Goal: Transaction & Acquisition: Purchase product/service

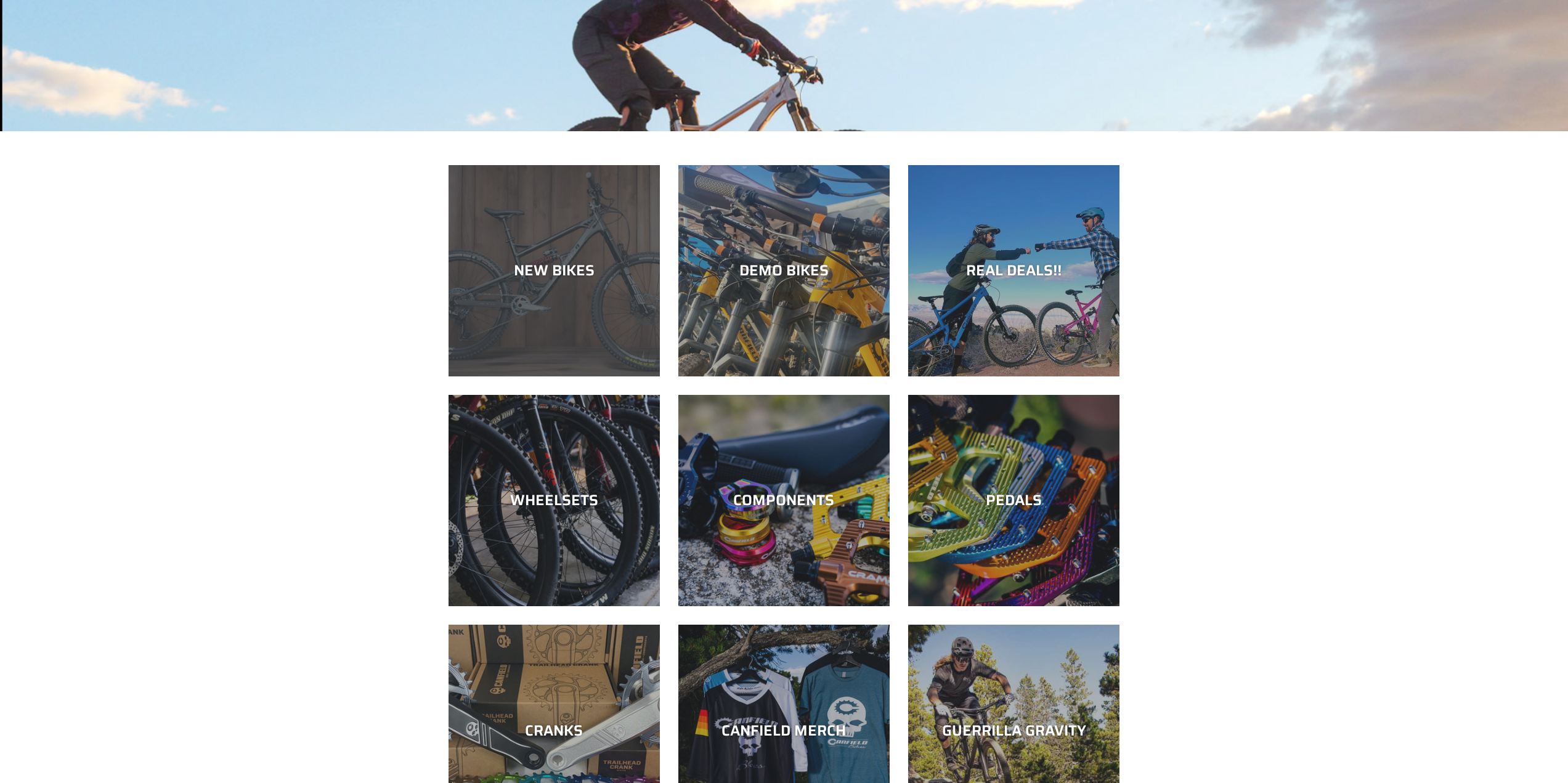
scroll to position [493, 0]
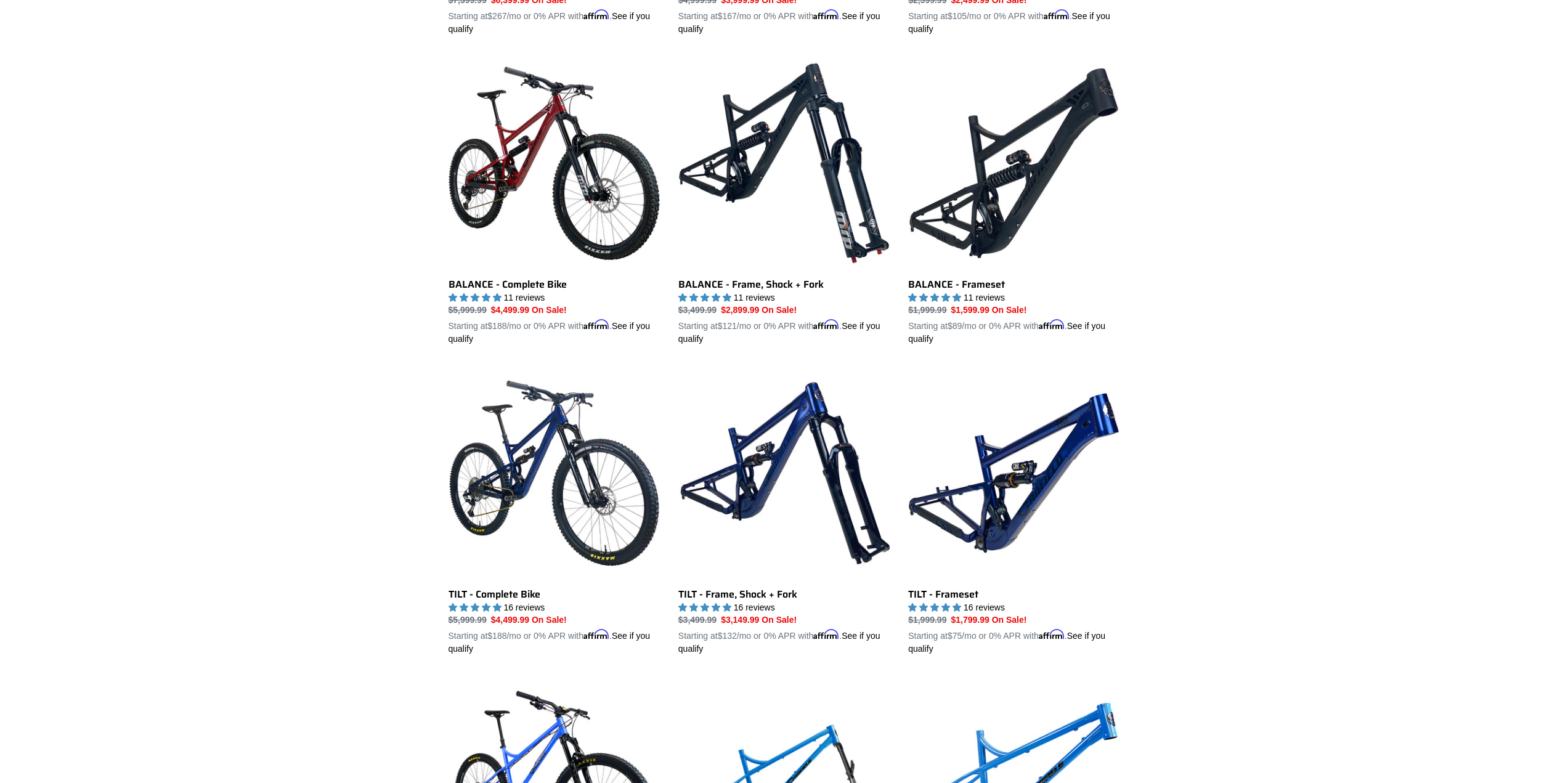
scroll to position [1479, 0]
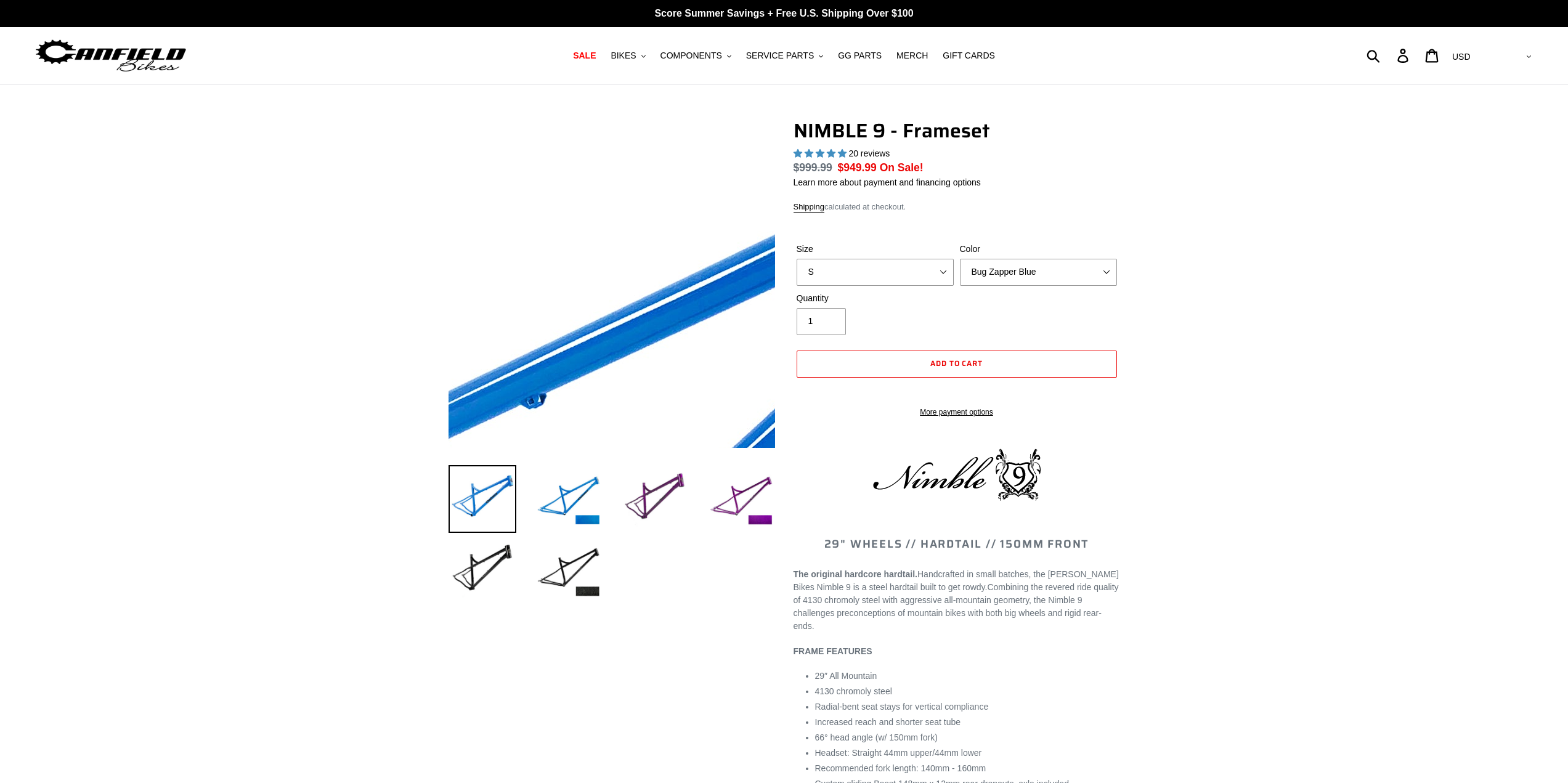
select select "highest-rating"
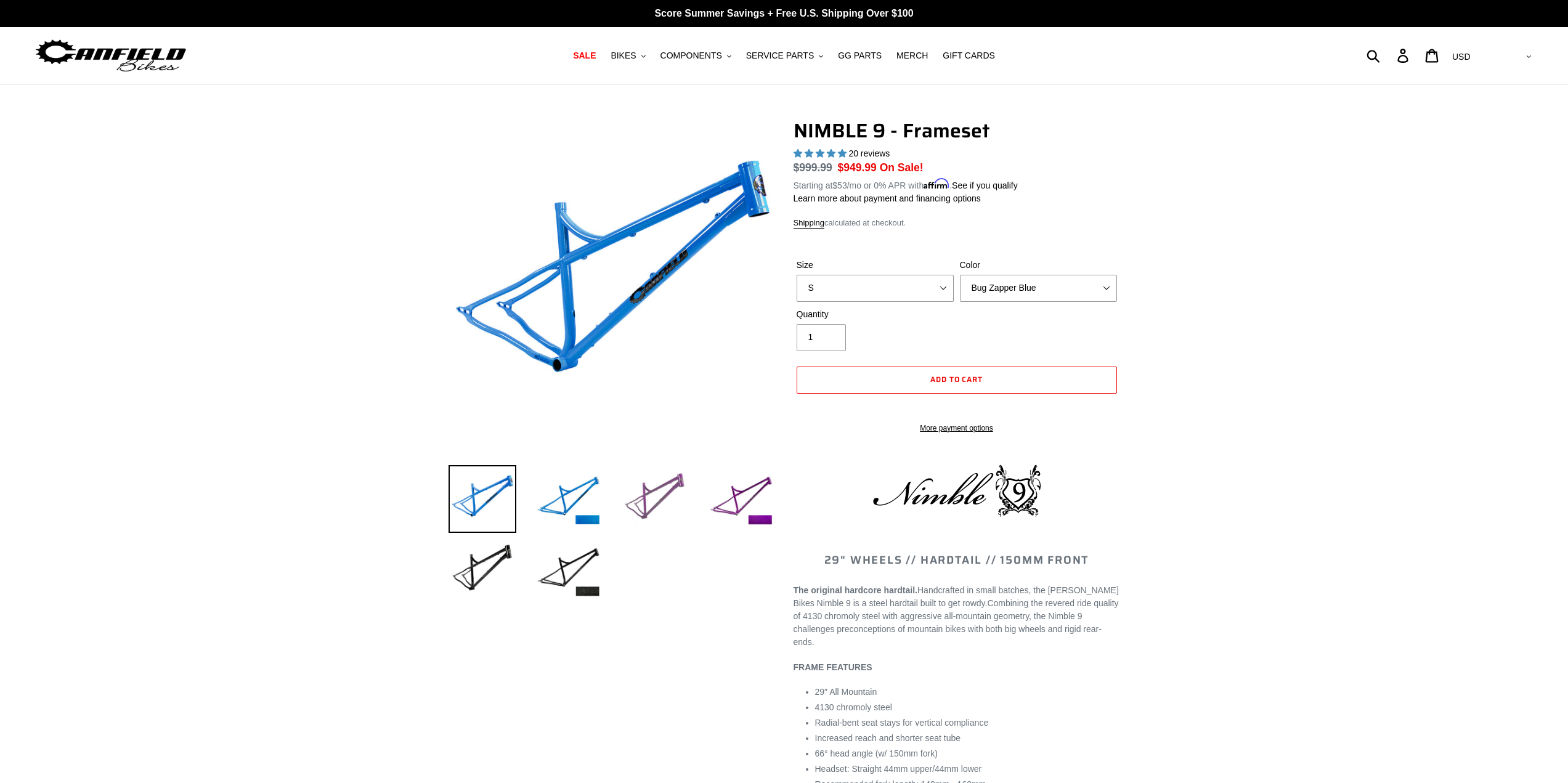
click at [661, 491] on img at bounding box center [655, 499] width 68 height 68
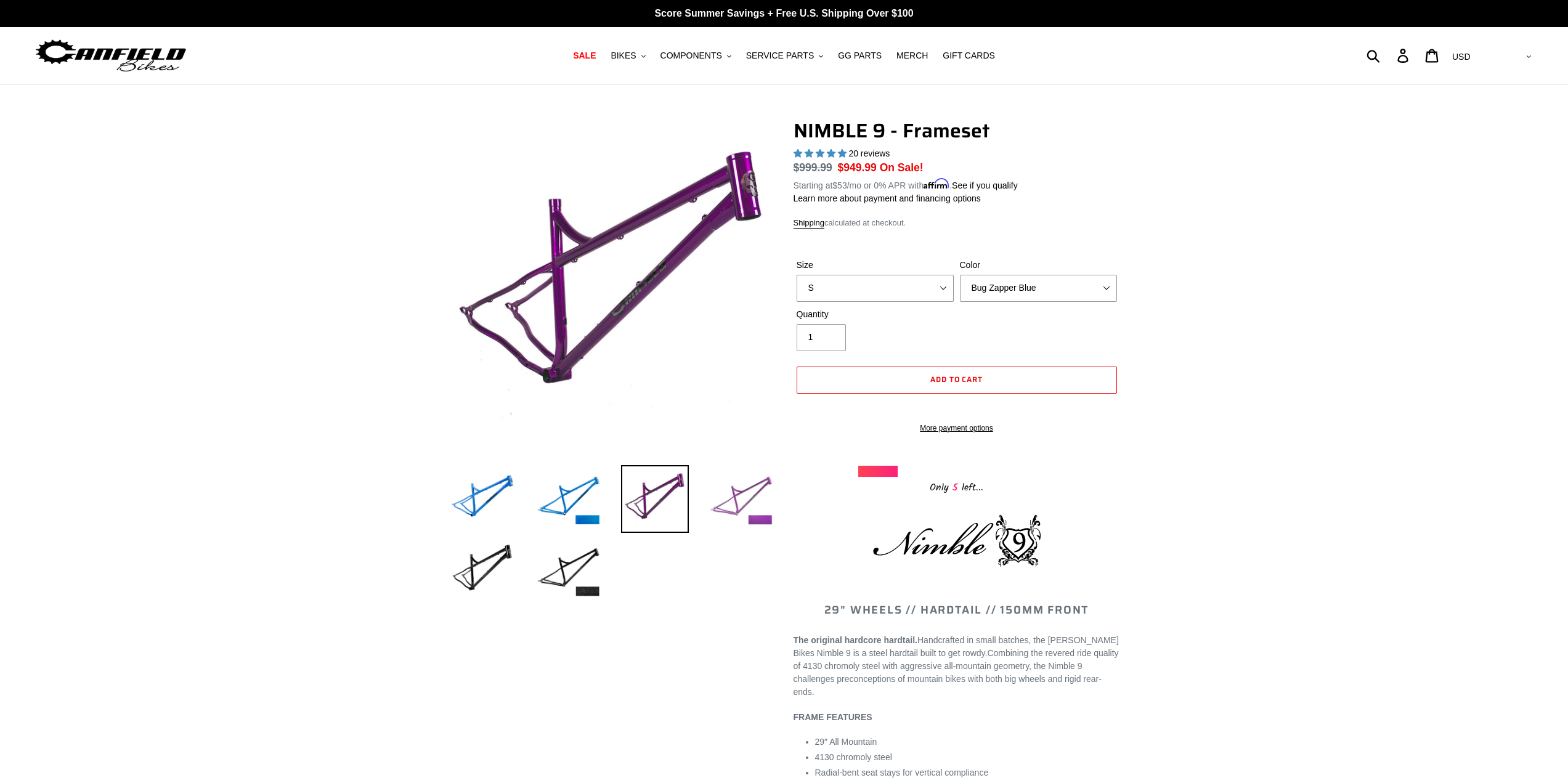
click at [739, 499] on img at bounding box center [741, 499] width 68 height 68
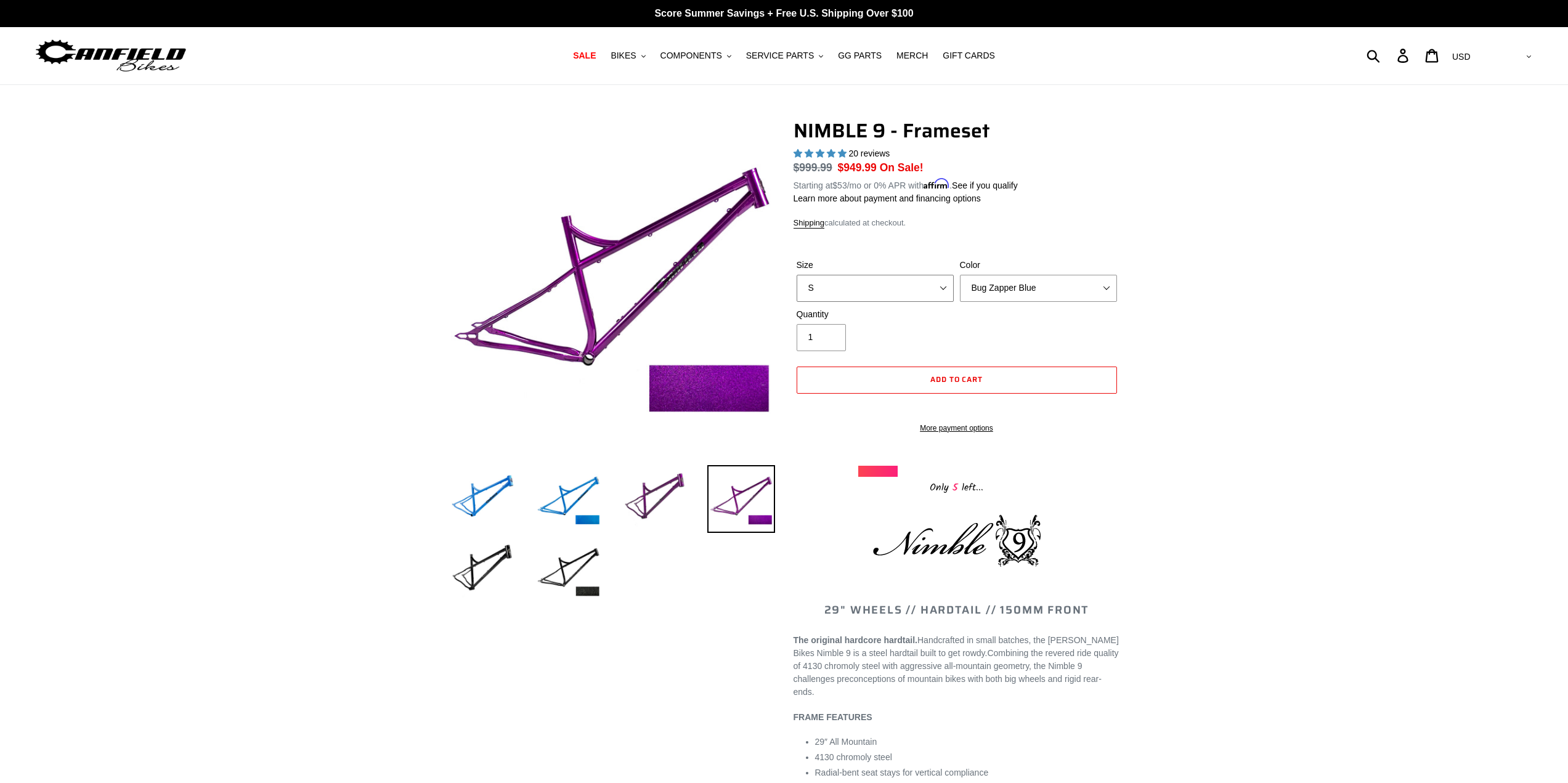
click at [890, 295] on select "S M L XL" at bounding box center [875, 288] width 157 height 27
select select "L"
click at [797, 275] on select "S M L XL" at bounding box center [875, 288] width 157 height 27
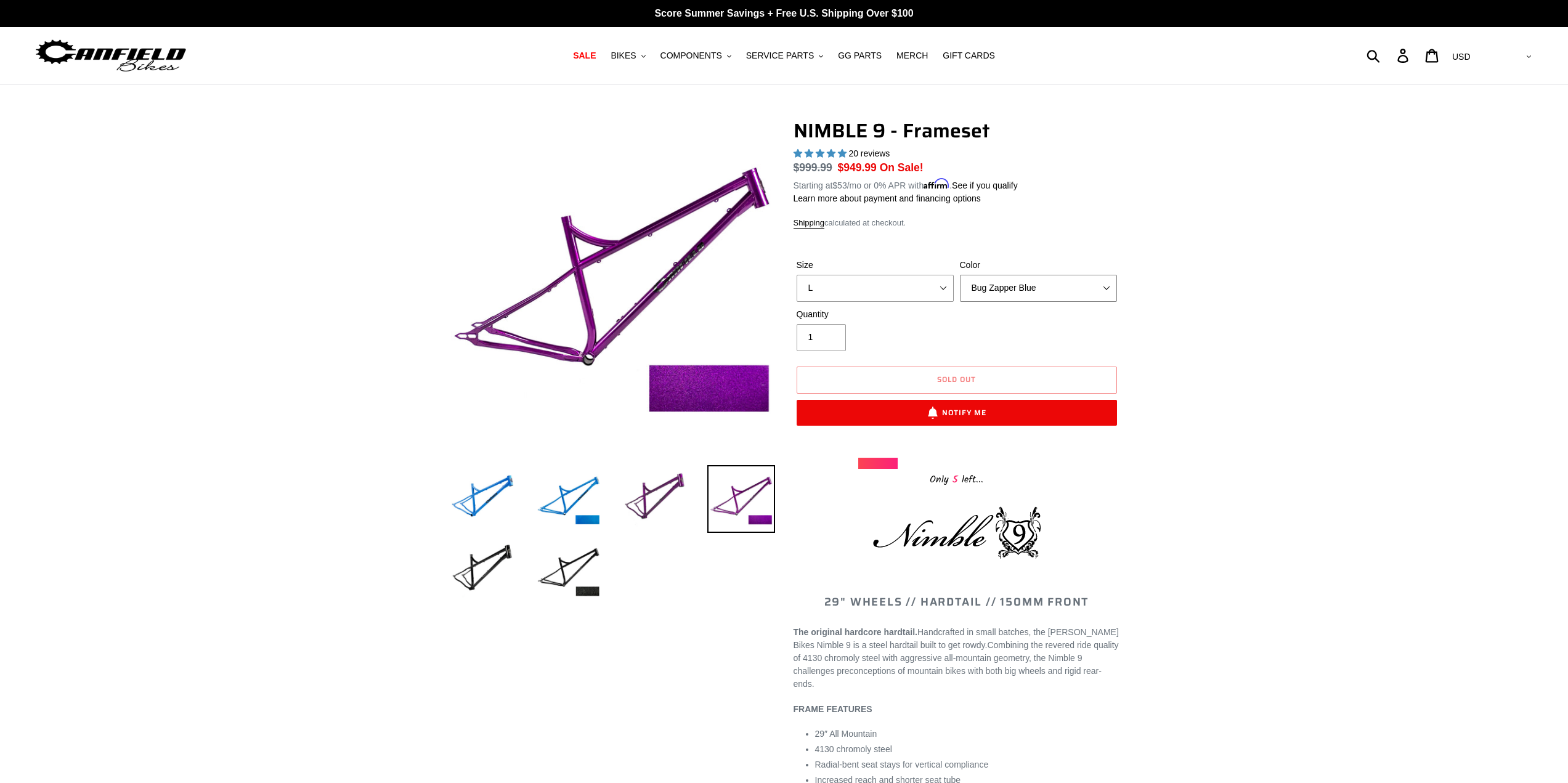
click at [1022, 292] on select "Bug Zapper Blue Purple Haze -Sold Out Galaxy Black" at bounding box center [1038, 288] width 157 height 27
click at [960, 275] on select "Bug Zapper Blue Purple Haze -Sold Out Galaxy Black" at bounding box center [1038, 288] width 157 height 27
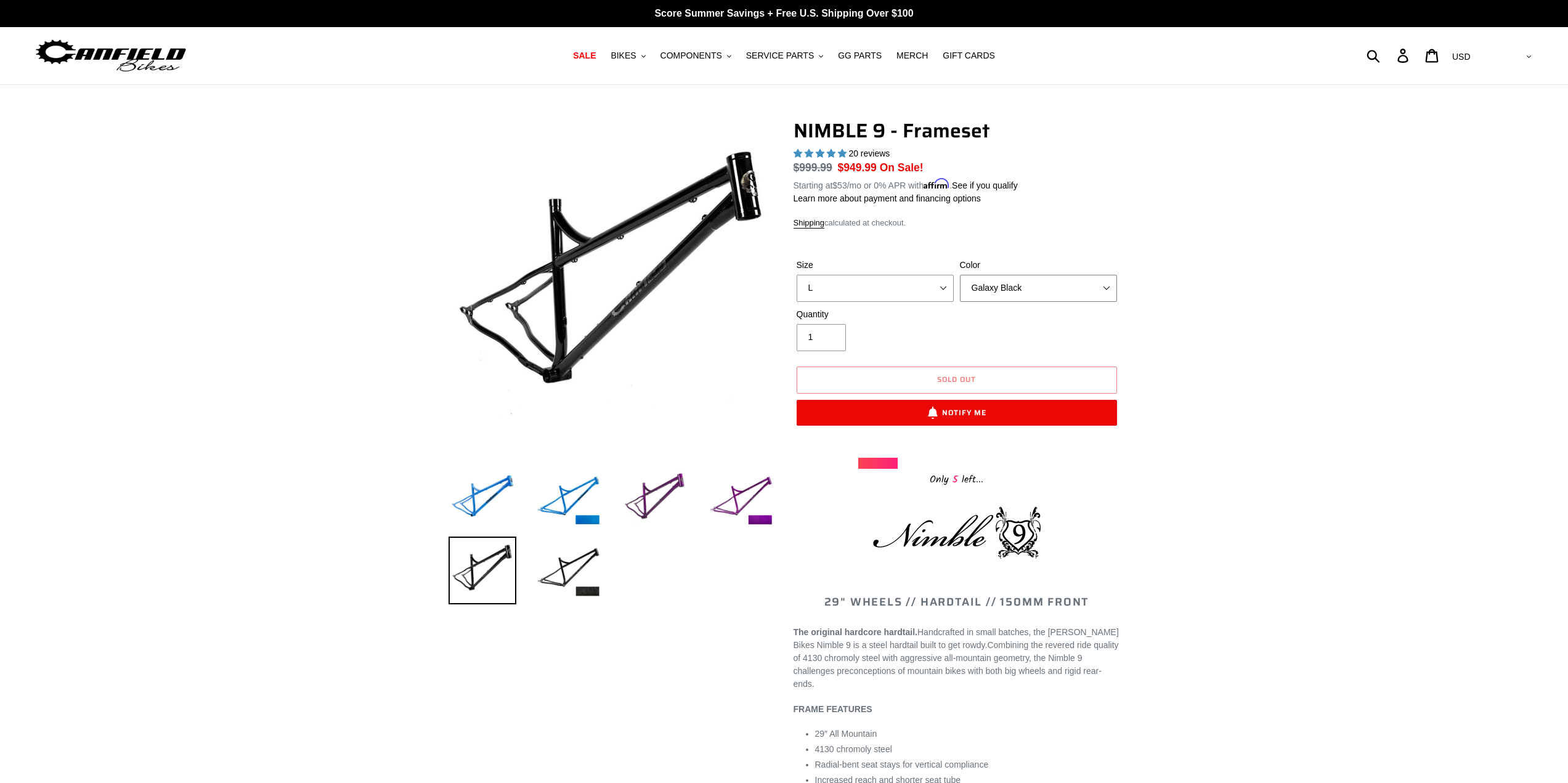
click at [1024, 292] on select "Bug Zapper Blue Purple Haze -Sold Out Galaxy Black" at bounding box center [1038, 288] width 157 height 27
select select "Bug Zapper Blue"
click at [960, 275] on select "Bug Zapper Blue Purple Haze -Sold Out Galaxy Black" at bounding box center [1038, 288] width 157 height 27
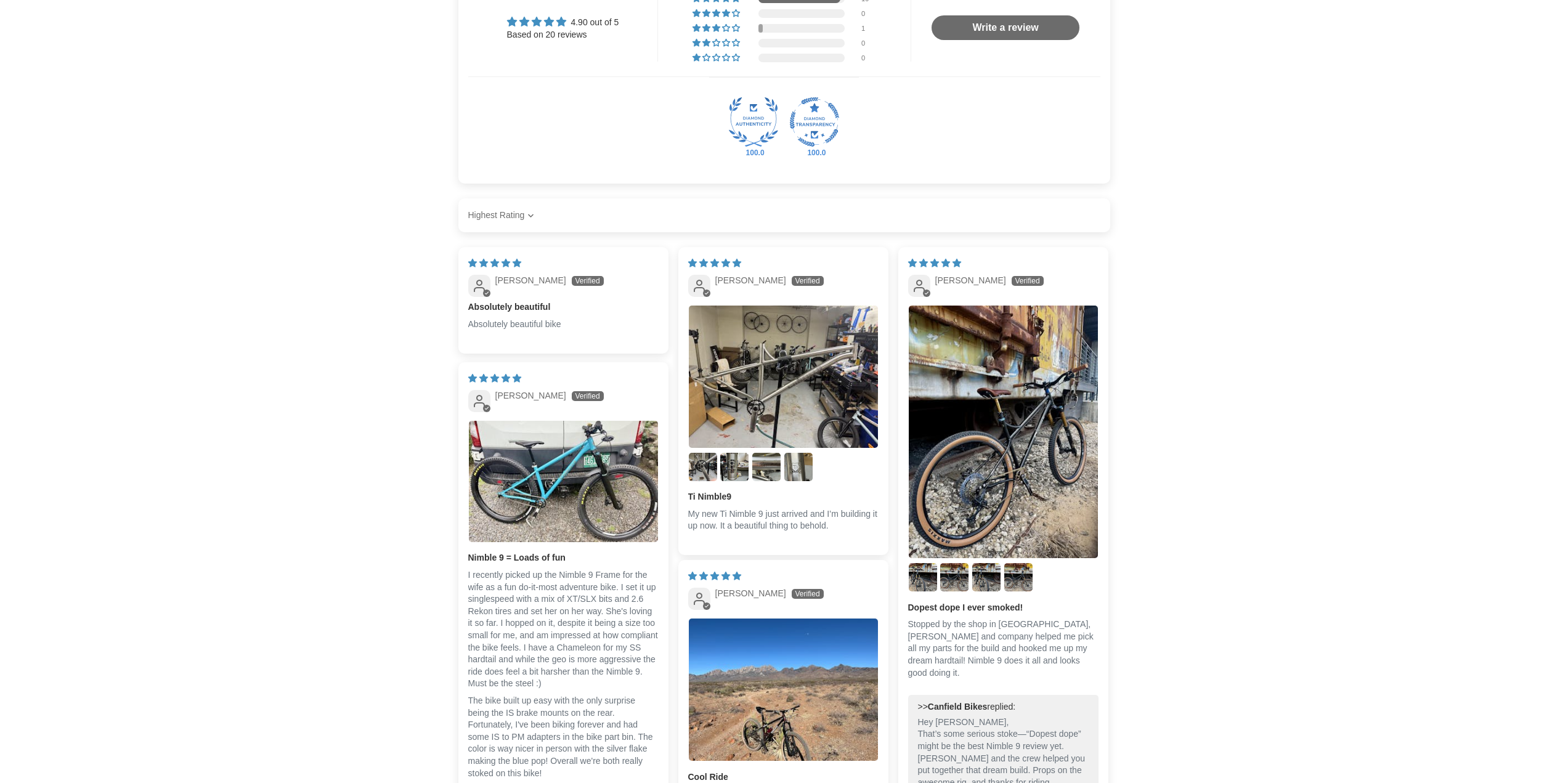
scroll to position [1726, 0]
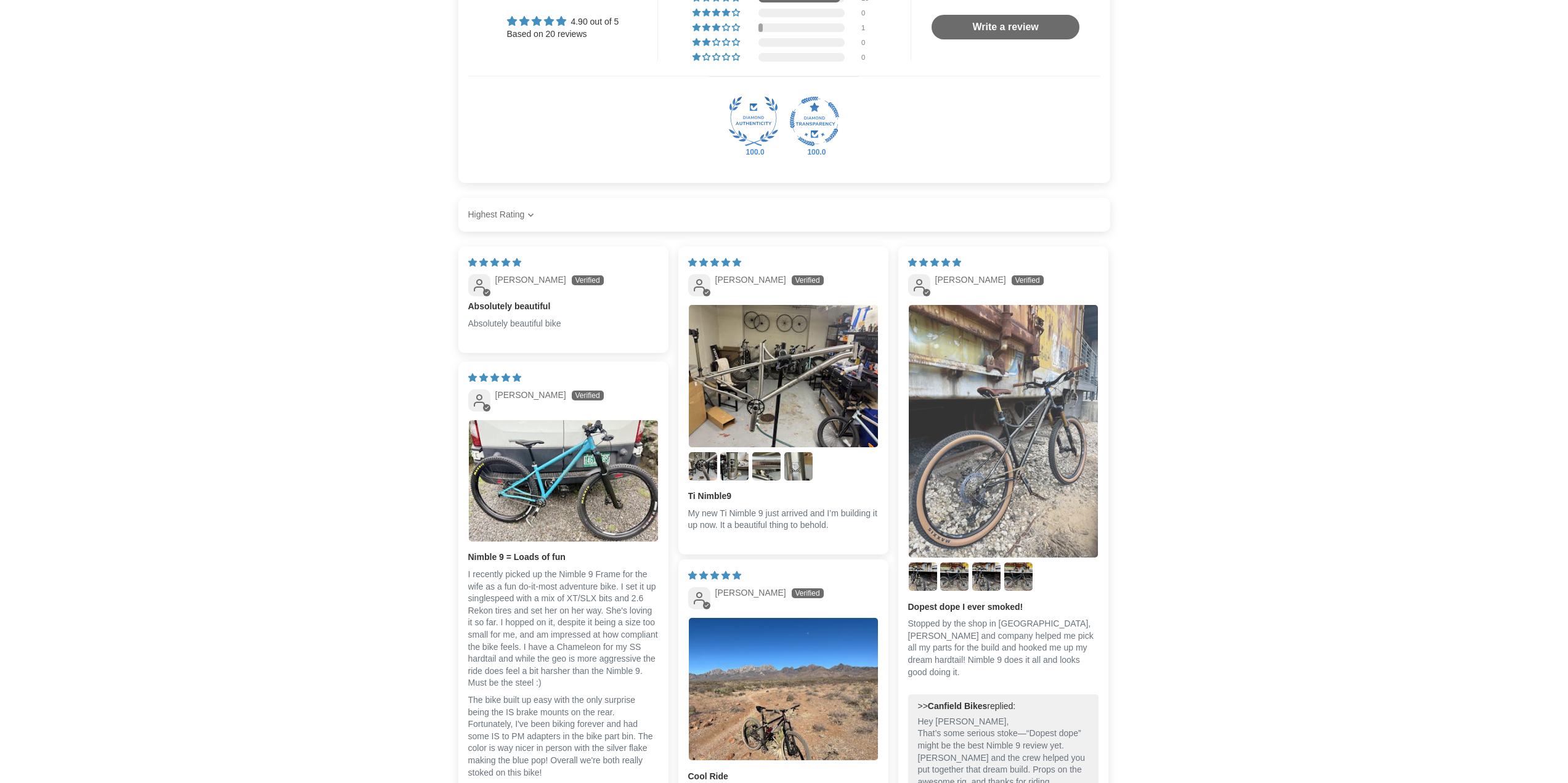
click at [964, 482] on img "Link to user picture 1" at bounding box center [1003, 431] width 189 height 252
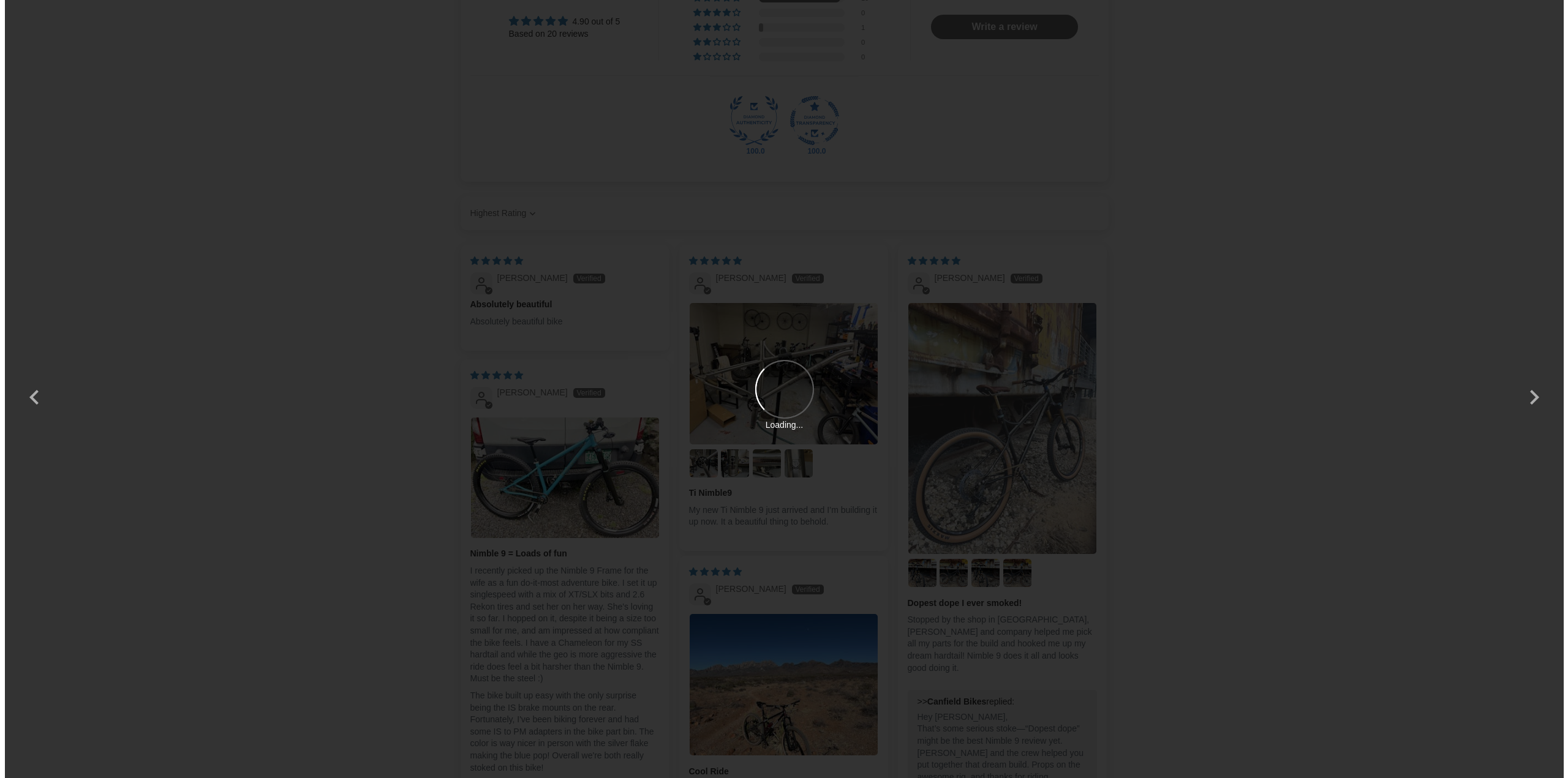
scroll to position [0, 0]
